Goal: Information Seeking & Learning: Learn about a topic

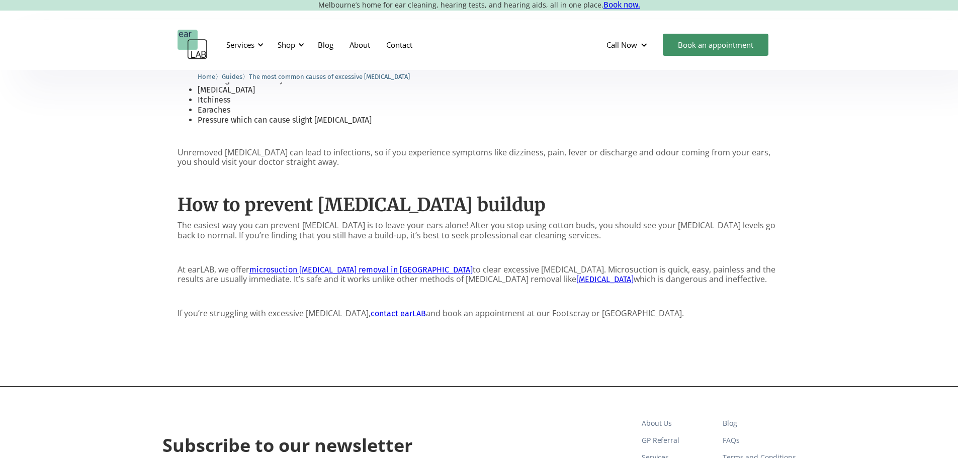
scroll to position [1107, 0]
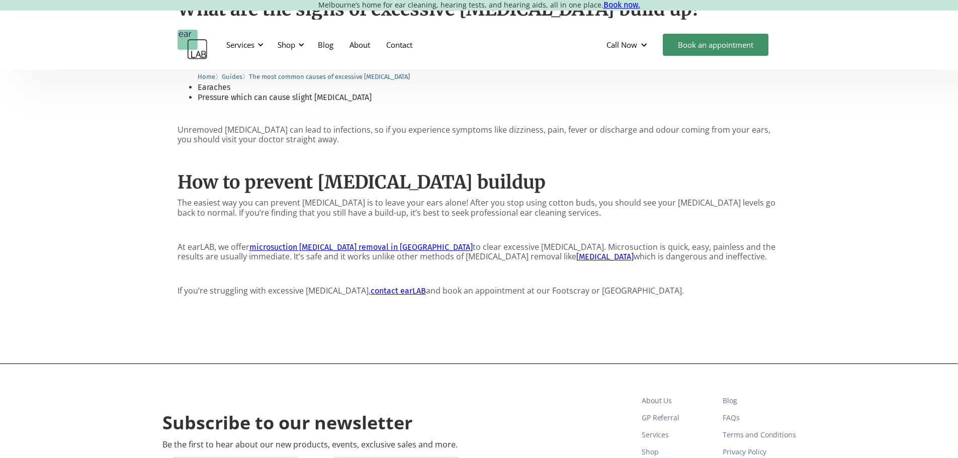
click at [576, 252] on link "ear candling" at bounding box center [604, 257] width 57 height 10
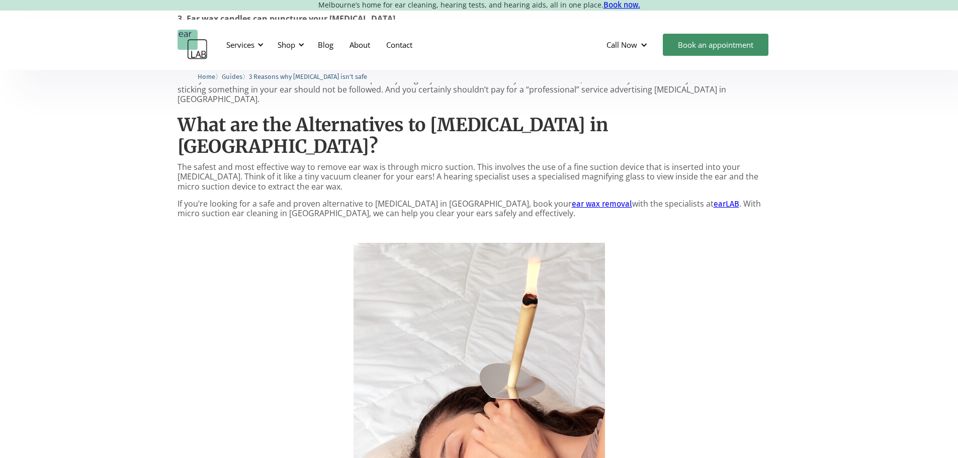
scroll to position [905, 0]
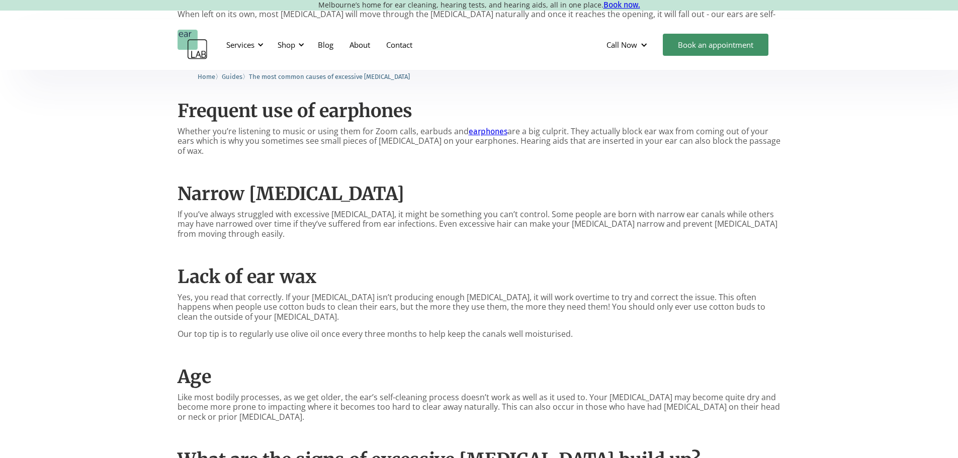
scroll to position [604, 0]
